Goal: Task Accomplishment & Management: Complete application form

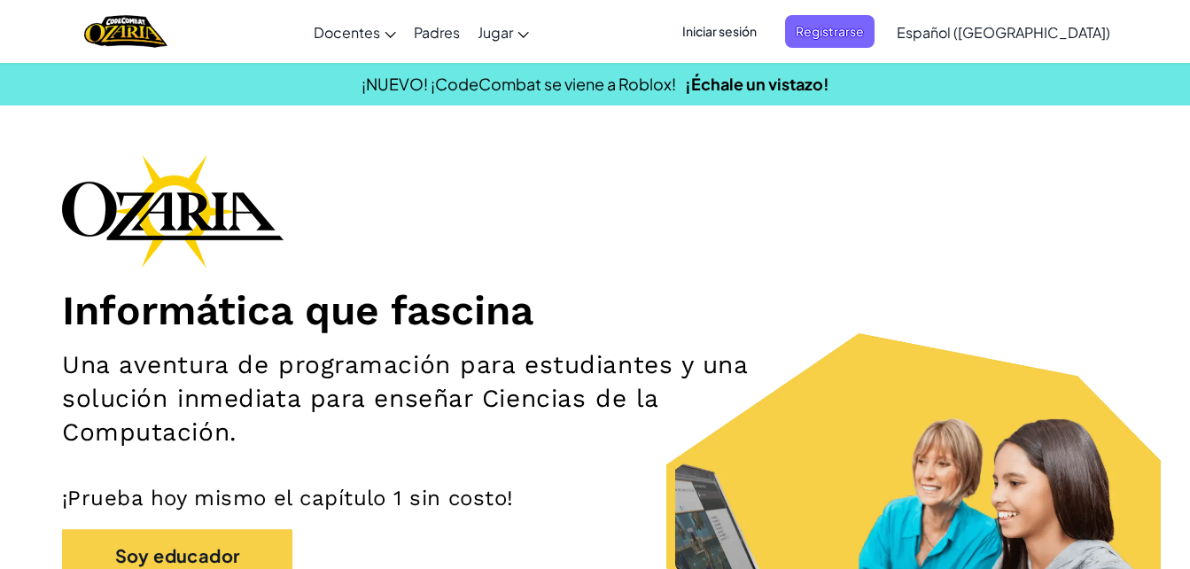
click at [757, 27] on span "Iniciar sesión" at bounding box center [720, 31] width 96 height 33
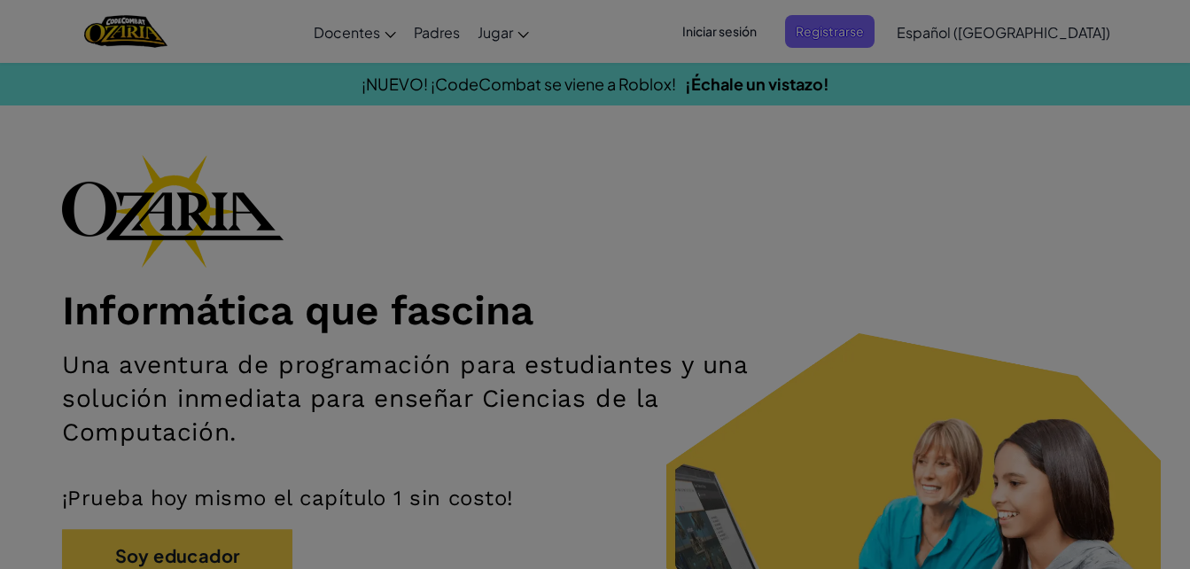
type input "[PERSON_NAME]"
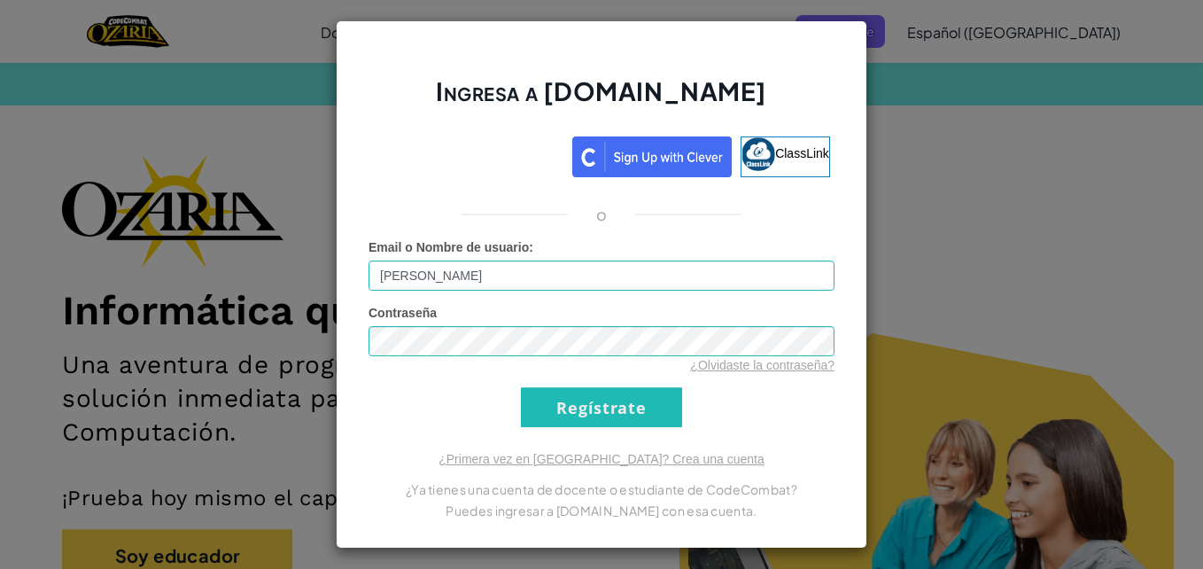
click at [953, 123] on div "Ingresa a [DOMAIN_NAME] ClassLink o Error desconocido. Email o Nombre de usuari…" at bounding box center [601, 284] width 1203 height 569
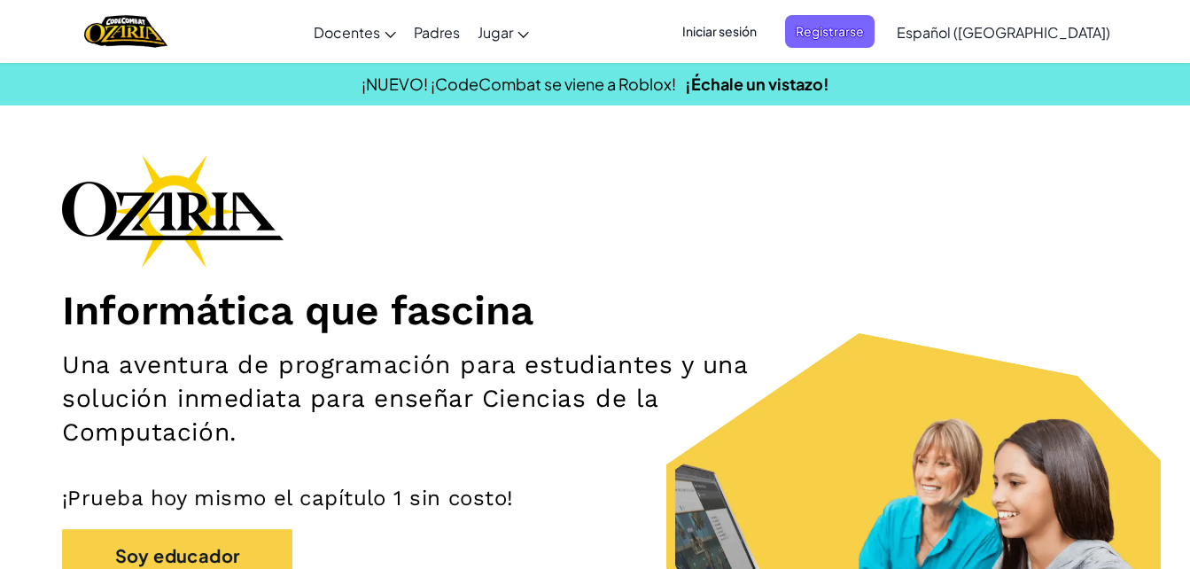
click at [1019, 35] on span "Español ([GEOGRAPHIC_DATA])" at bounding box center [1004, 32] width 214 height 19
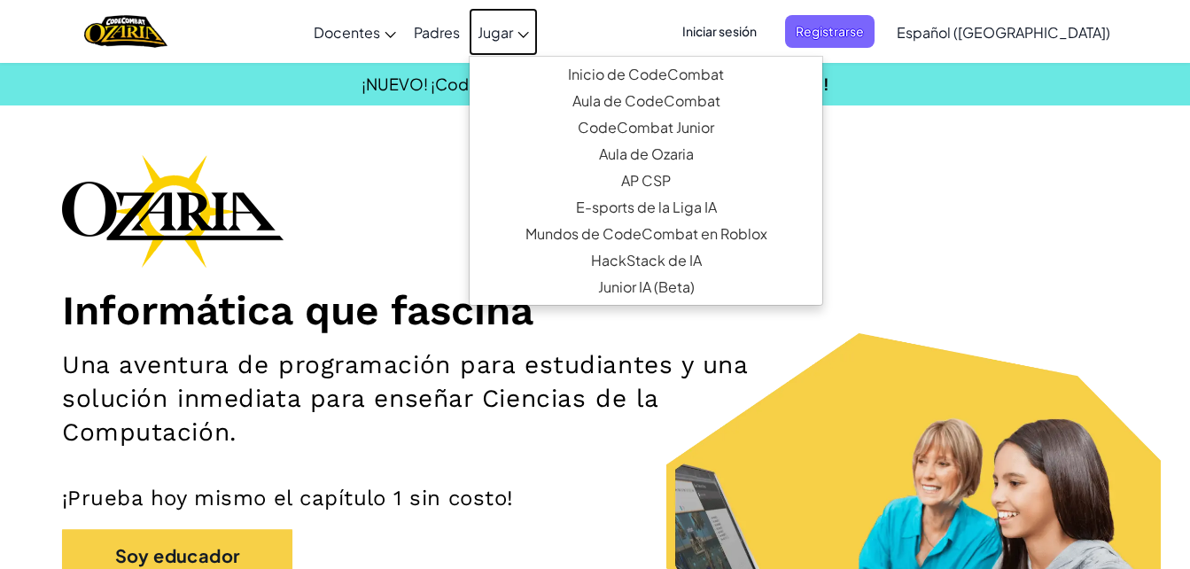
click at [513, 26] on span "Jugar" at bounding box center [495, 32] width 35 height 19
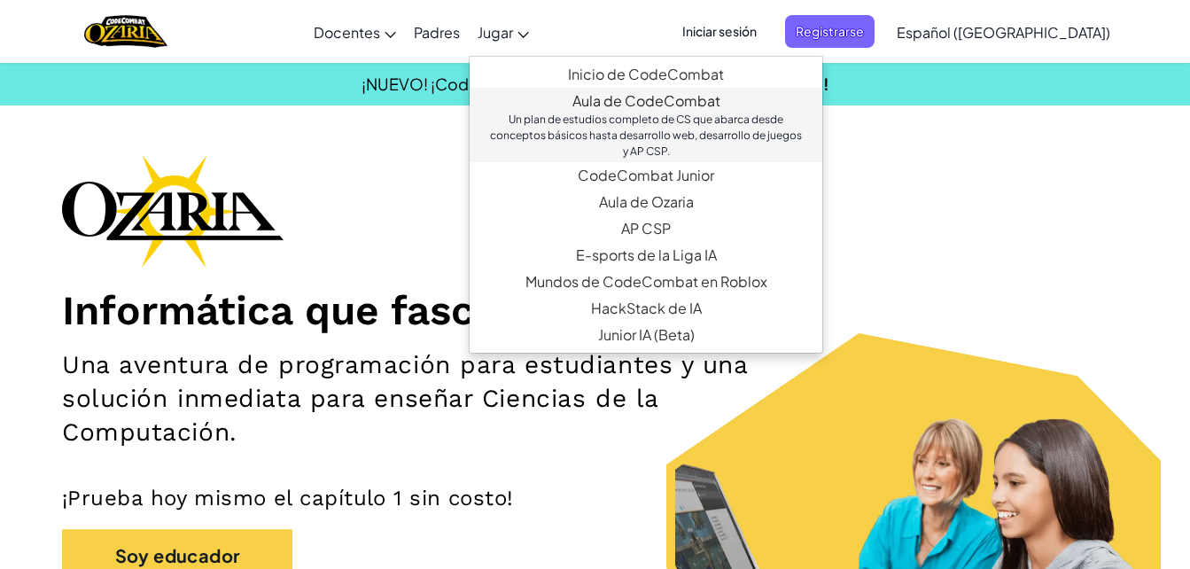
click at [644, 105] on link "Aula de CodeCombat Un plan de estudios completo de CS que abarca desde concepto…" at bounding box center [646, 125] width 353 height 74
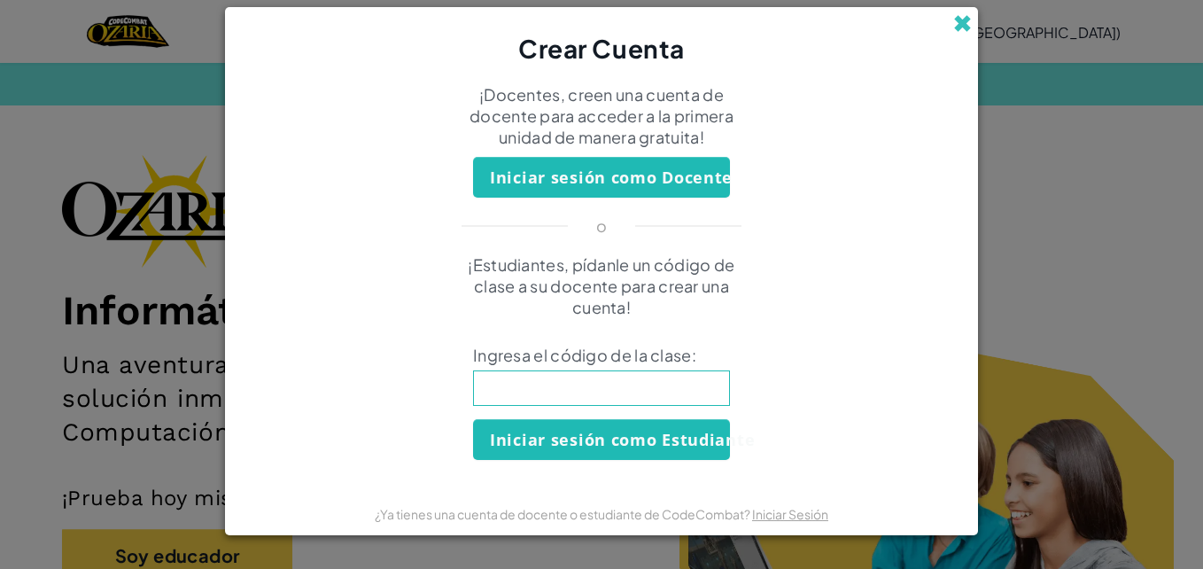
click at [959, 25] on span at bounding box center [962, 23] width 19 height 19
